Goal: Task Accomplishment & Management: Use online tool/utility

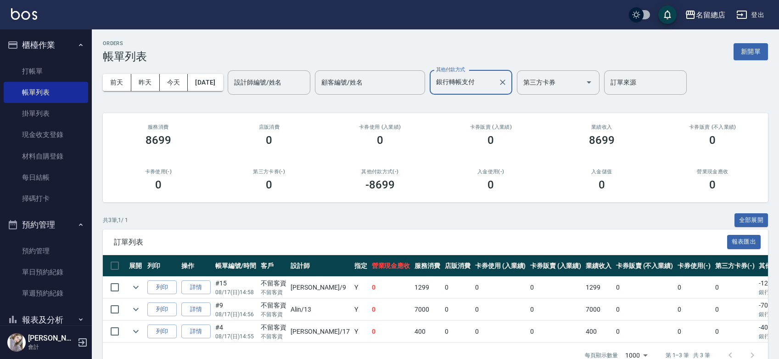
scroll to position [27, 0]
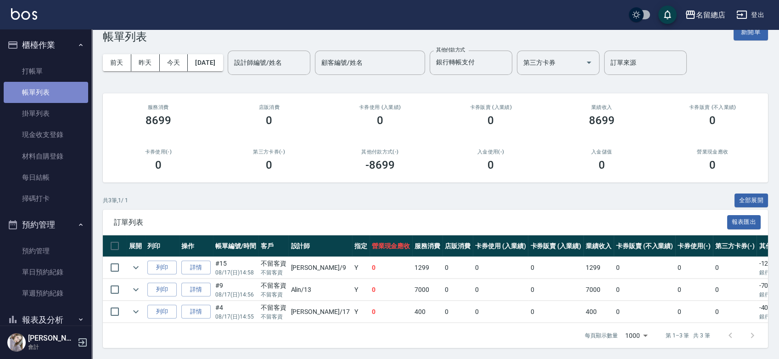
click at [53, 88] on link "帳單列表" at bounding box center [46, 92] width 84 height 21
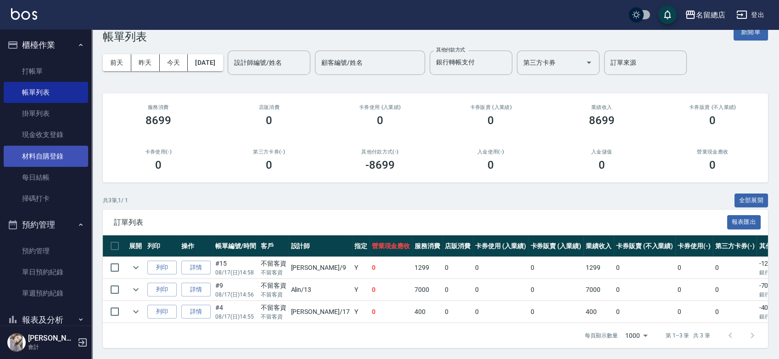
click at [31, 151] on link "材料自購登錄" at bounding box center [46, 156] width 84 height 21
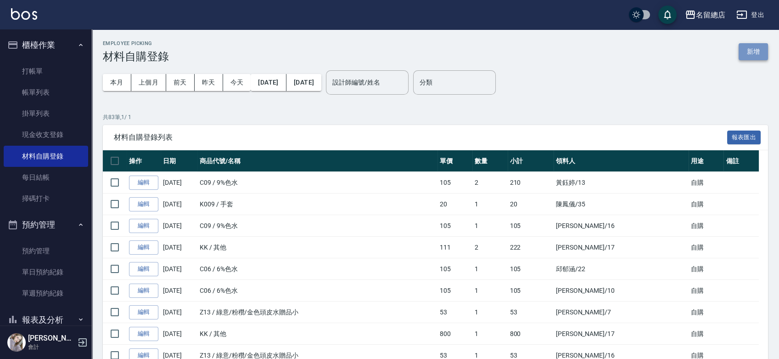
click at [752, 52] on button "新增" at bounding box center [753, 51] width 29 height 17
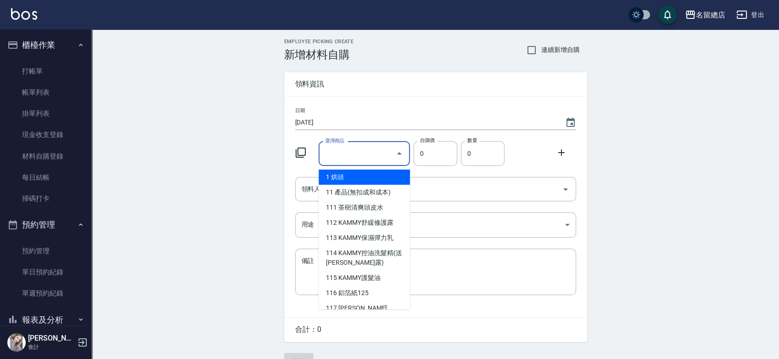
click at [349, 146] on input "選擇商品" at bounding box center [357, 154] width 69 height 16
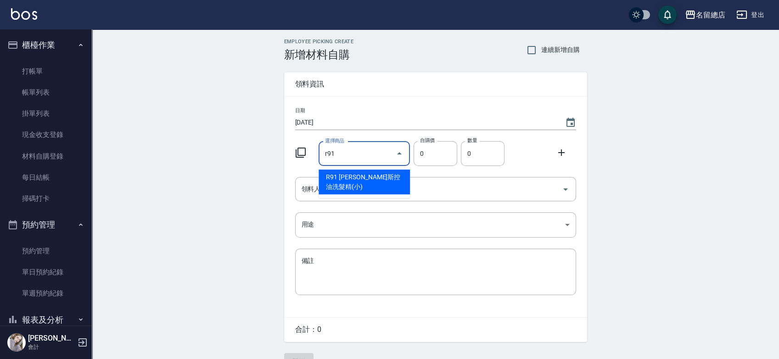
type input "[PERSON_NAME]控油洗髮精(小)"
type input "196"
type input "1"
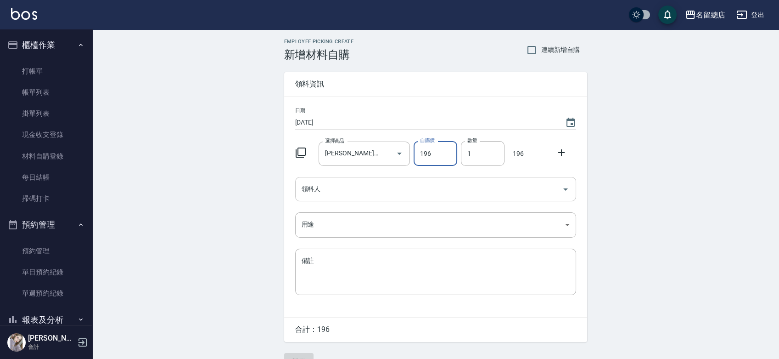
click at [350, 182] on input "領料人" at bounding box center [428, 189] width 259 height 16
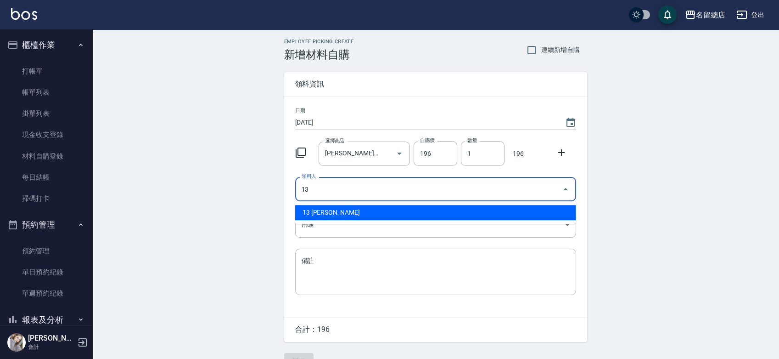
type input "13 [PERSON_NAME]"
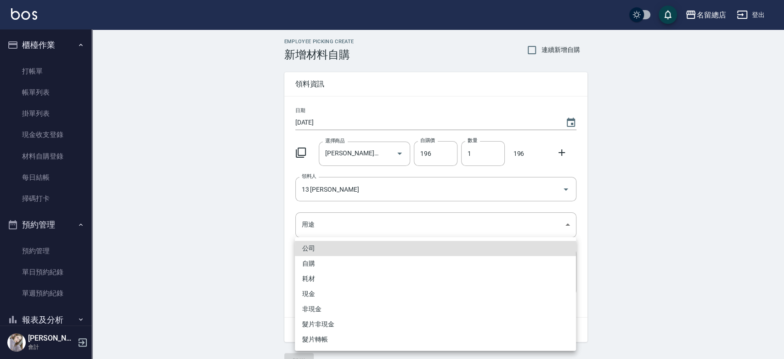
click at [305, 262] on li "自購" at bounding box center [435, 263] width 281 height 15
type input "自購"
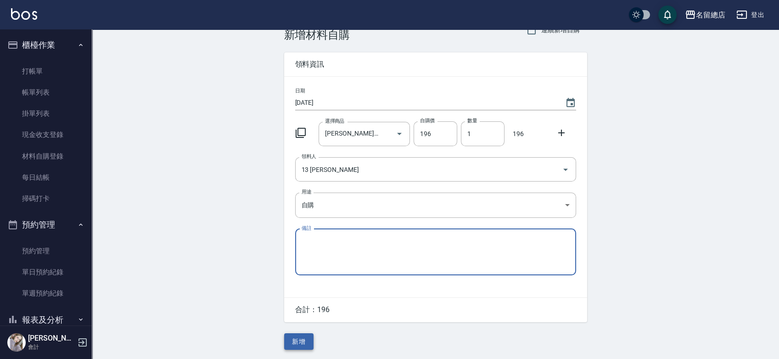
scroll to position [20, 0]
click at [306, 339] on button "新增" at bounding box center [298, 341] width 29 height 17
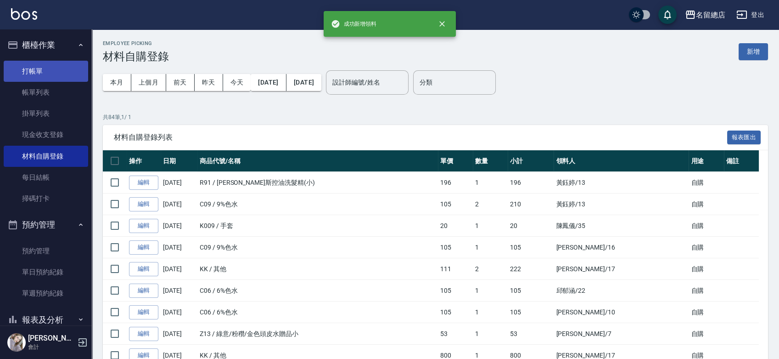
click at [61, 72] on link "打帳單" at bounding box center [46, 71] width 84 height 21
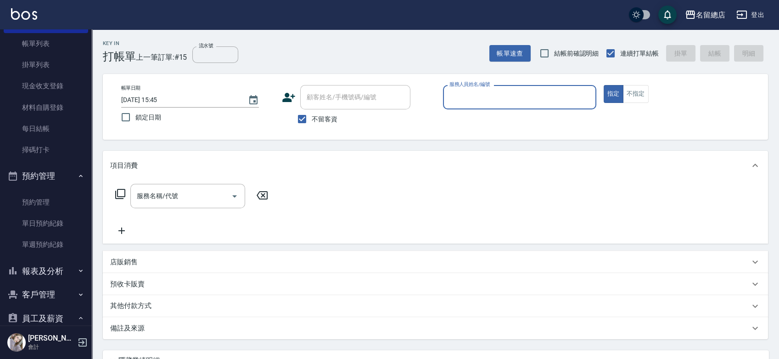
scroll to position [116, 0]
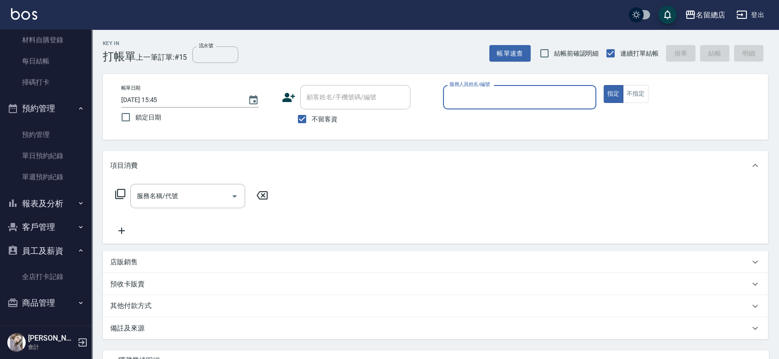
click at [56, 203] on button "報表及分析" at bounding box center [46, 203] width 84 height 24
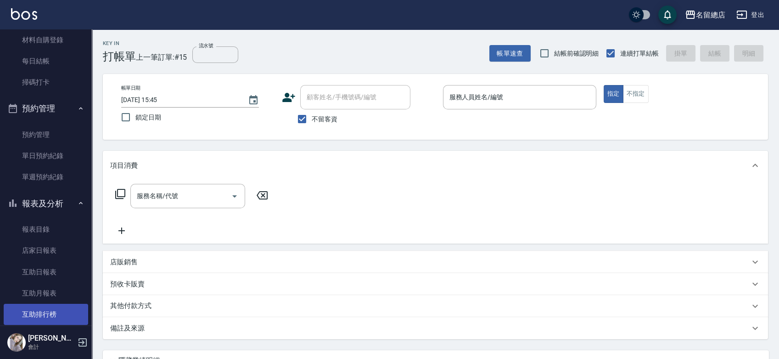
scroll to position [167, 0]
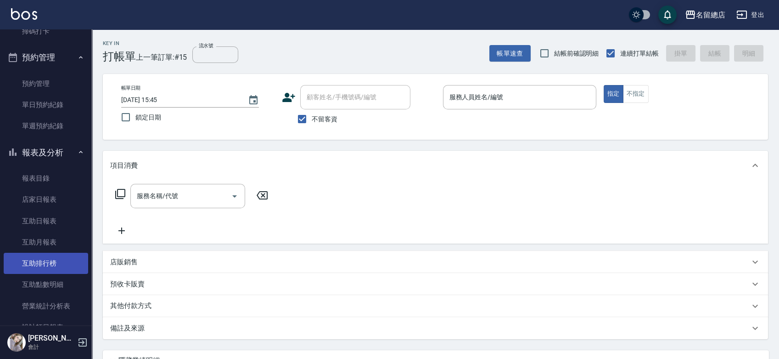
click at [45, 268] on link "互助排行榜" at bounding box center [46, 263] width 84 height 21
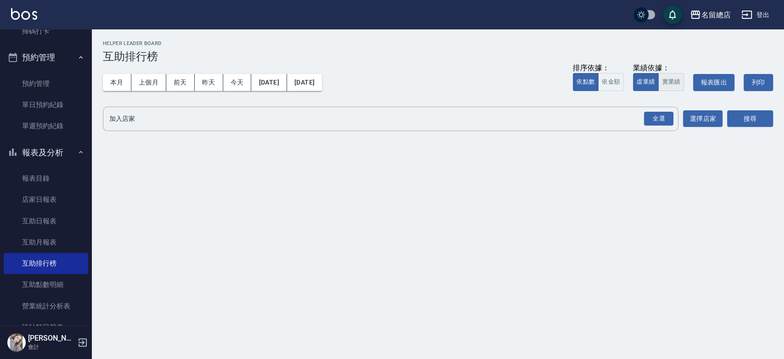
click at [674, 80] on button "實業績" at bounding box center [671, 82] width 26 height 18
click at [659, 119] on div "全選" at bounding box center [658, 119] width 29 height 14
click at [749, 117] on button "搜尋" at bounding box center [750, 119] width 46 height 17
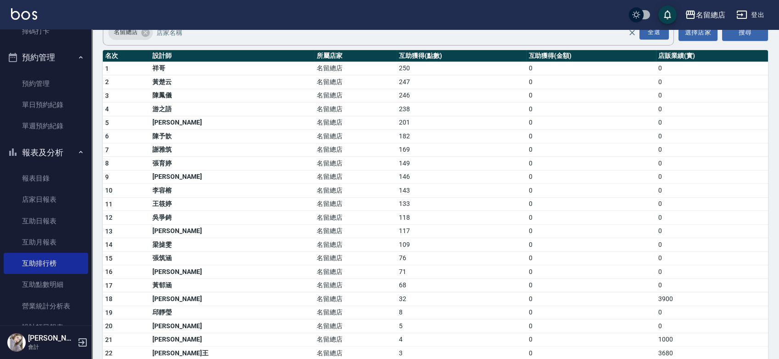
scroll to position [102, 0]
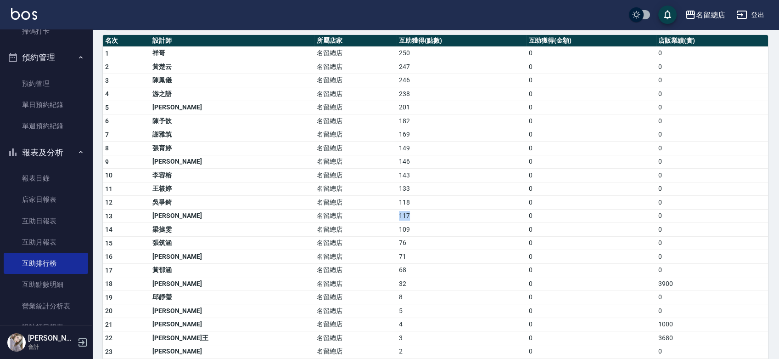
drag, startPoint x: 331, startPoint y: 212, endPoint x: 359, endPoint y: 214, distance: 28.1
click at [397, 214] on td "117" at bounding box center [461, 216] width 129 height 14
drag, startPoint x: 332, startPoint y: 173, endPoint x: 350, endPoint y: 174, distance: 18.8
click at [397, 174] on td "143" at bounding box center [461, 176] width 129 height 14
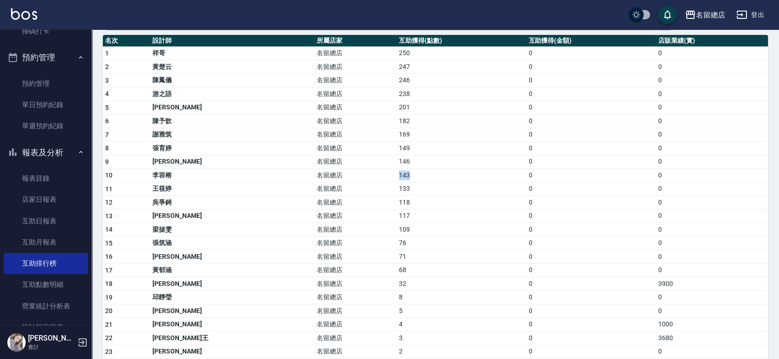
drag, startPoint x: 350, startPoint y: 174, endPoint x: 323, endPoint y: 176, distance: 27.6
click at [323, 176] on tr "10 [PERSON_NAME] 名留總店 143 0 0" at bounding box center [435, 176] width 665 height 14
click at [397, 171] on td "143" at bounding box center [461, 176] width 129 height 14
drag, startPoint x: 364, startPoint y: 176, endPoint x: 321, endPoint y: 178, distance: 43.2
click at [321, 178] on tr "10 [PERSON_NAME] 名留總店 143 0 0" at bounding box center [435, 176] width 665 height 14
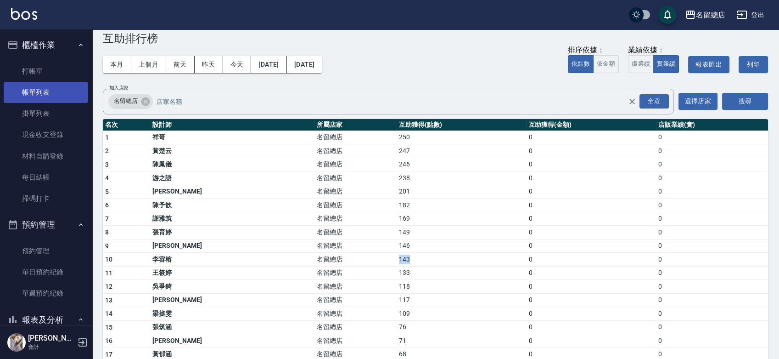
scroll to position [0, 0]
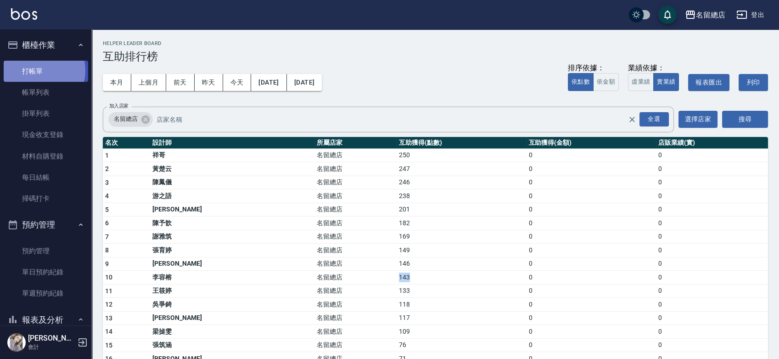
click at [43, 70] on link "打帳單" at bounding box center [46, 71] width 84 height 21
